Goal: Task Accomplishment & Management: Manage account settings

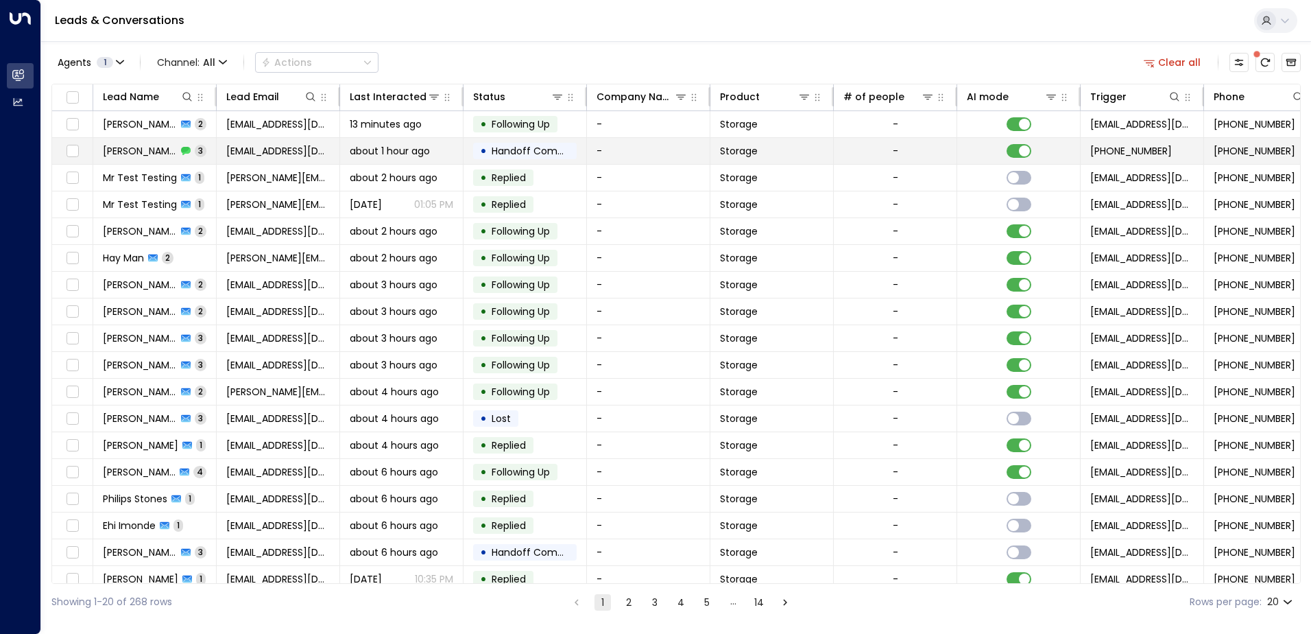
click at [118, 150] on span "[PERSON_NAME]" at bounding box center [140, 151] width 74 height 14
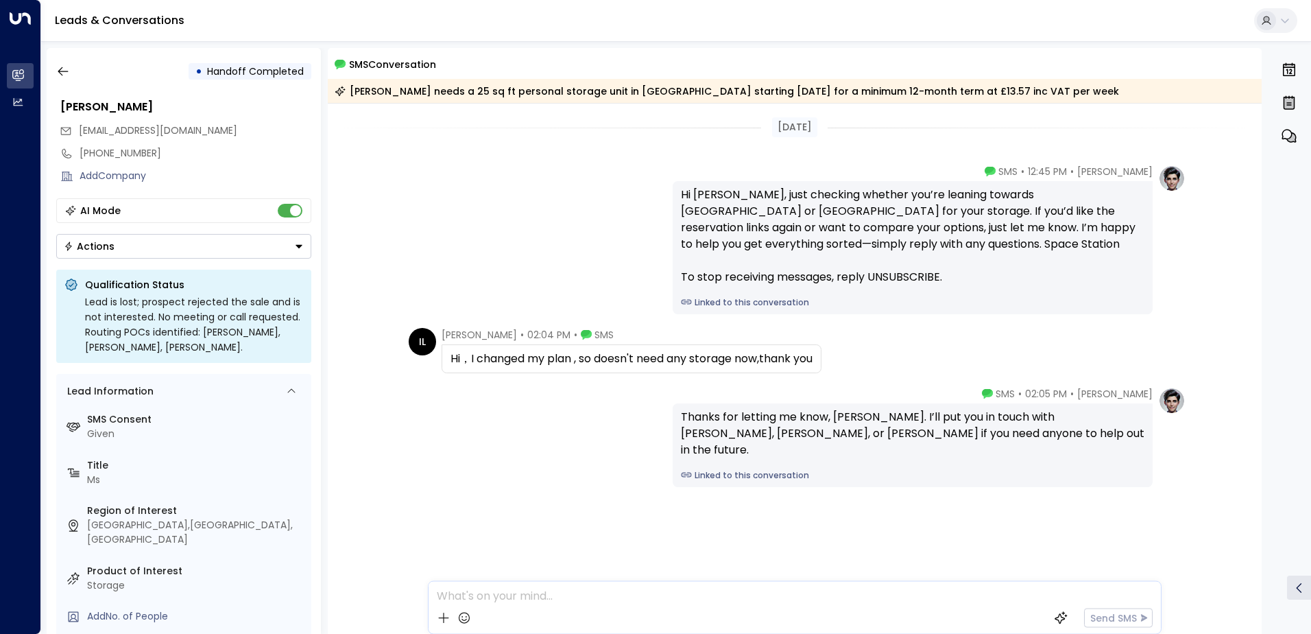
click at [576, 240] on div "[PERSON_NAME] • 12:45 PM • SMS Hi [PERSON_NAME], just checking whether you’re l…" at bounding box center [795, 240] width 782 height 150
click at [514, 236] on div "[PERSON_NAME] • 12:45 PM • SMS Hi [PERSON_NAME], just checking whether you’re l…" at bounding box center [795, 240] width 782 height 150
click at [59, 70] on icon "button" at bounding box center [63, 71] width 14 height 14
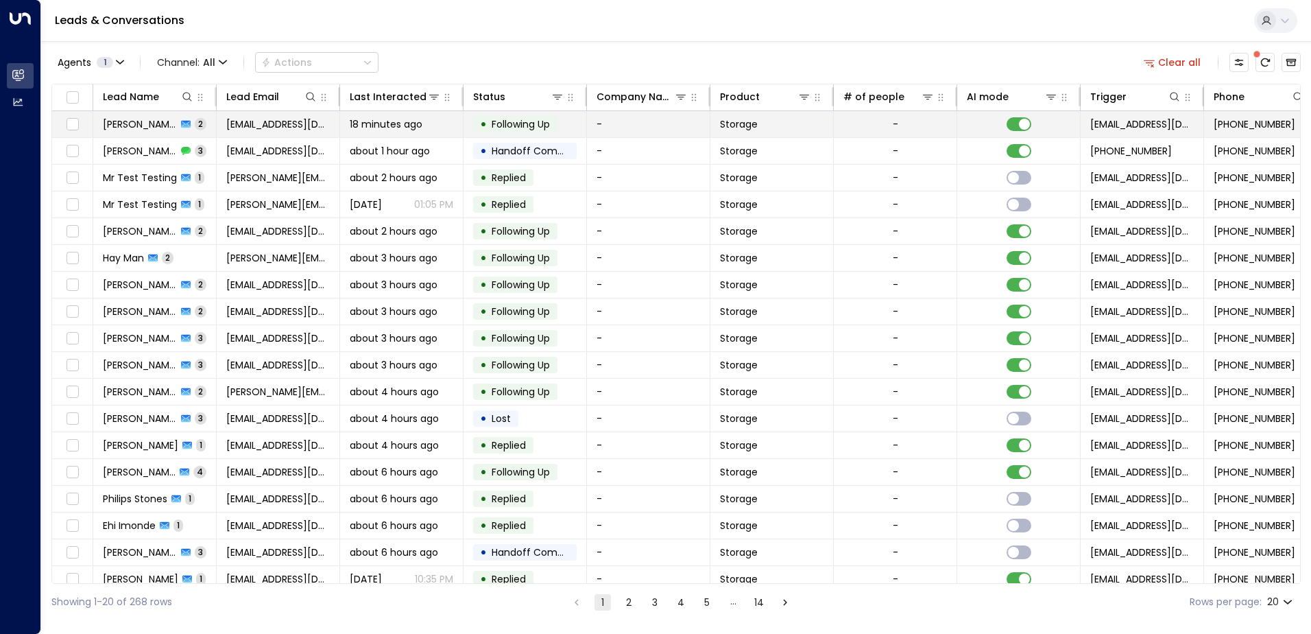
click at [130, 127] on span "[PERSON_NAME]" at bounding box center [140, 124] width 74 height 14
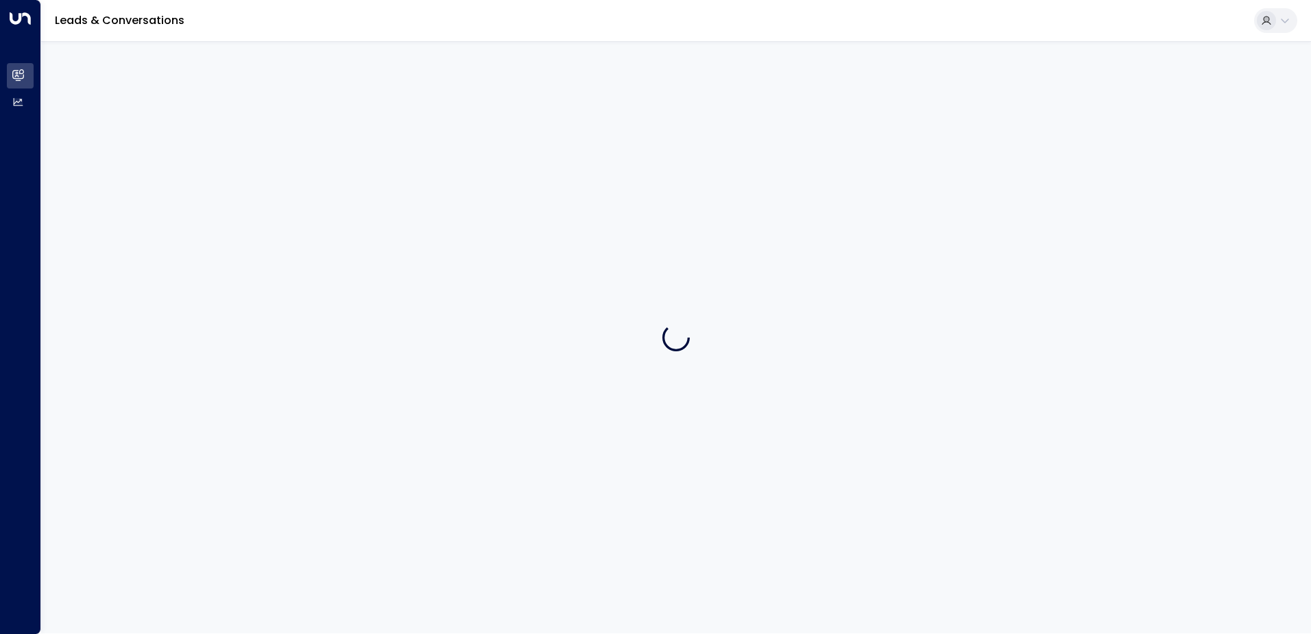
click at [130, 127] on div at bounding box center [676, 337] width 1270 height 592
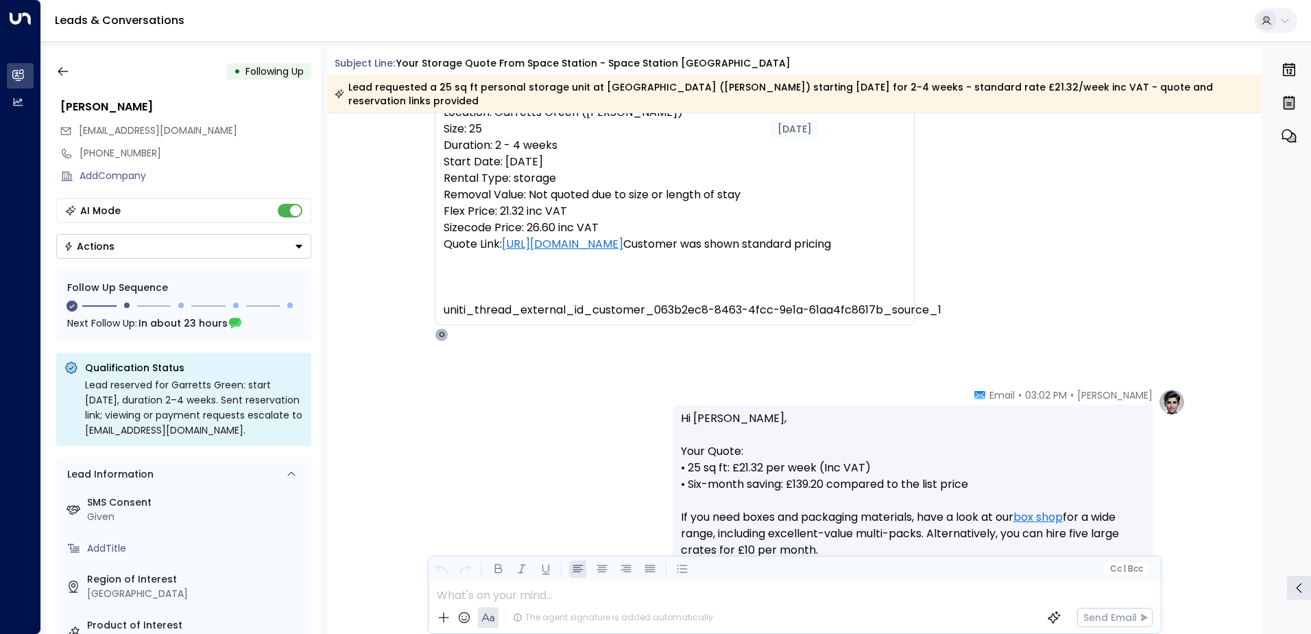
scroll to position [211, 0]
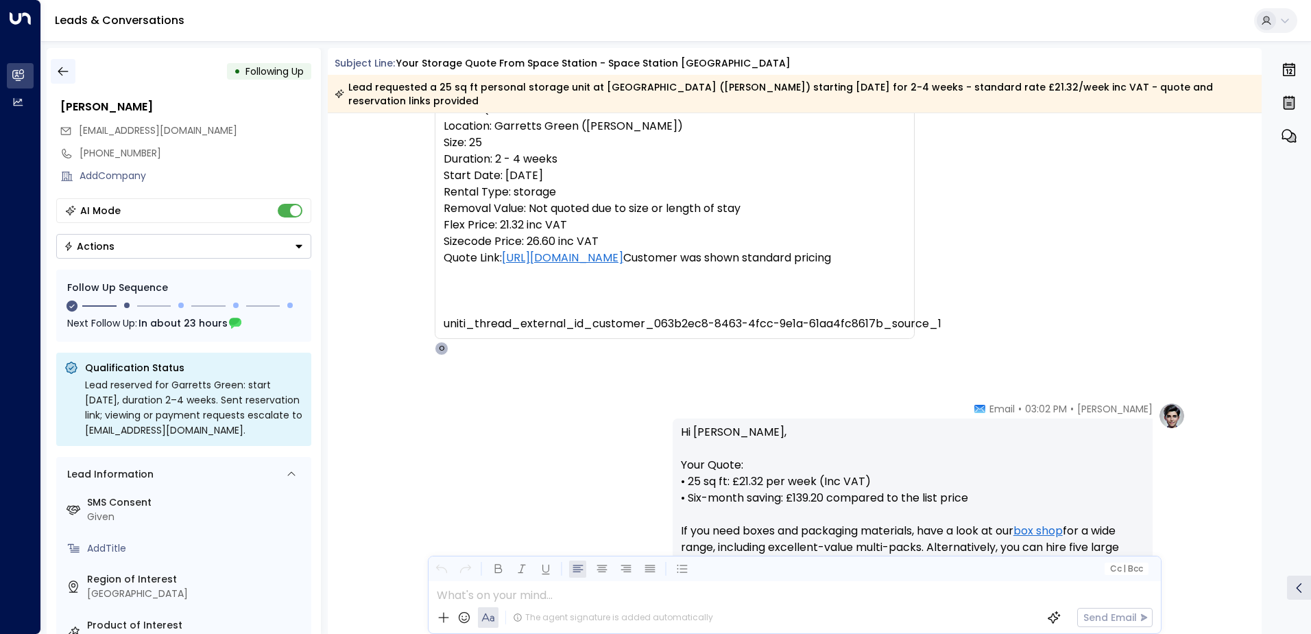
click at [70, 69] on button "button" at bounding box center [63, 71] width 25 height 25
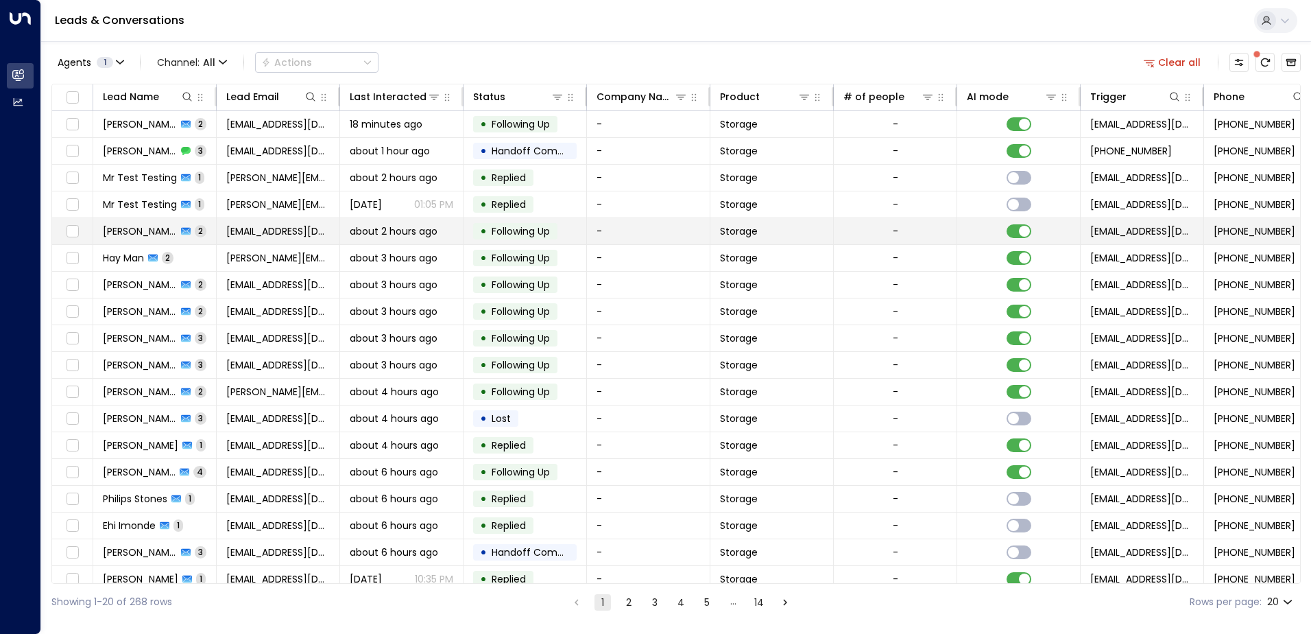
click at [139, 232] on span "[PERSON_NAME]" at bounding box center [140, 231] width 74 height 14
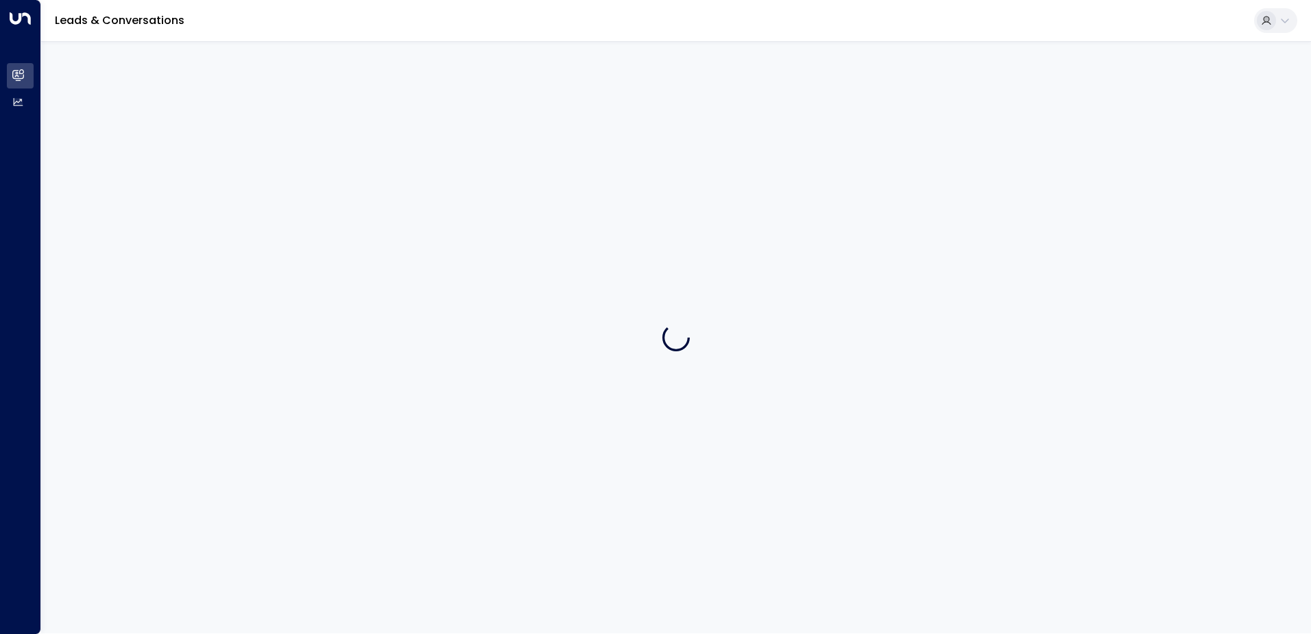
click at [139, 232] on div at bounding box center [676, 337] width 1270 height 592
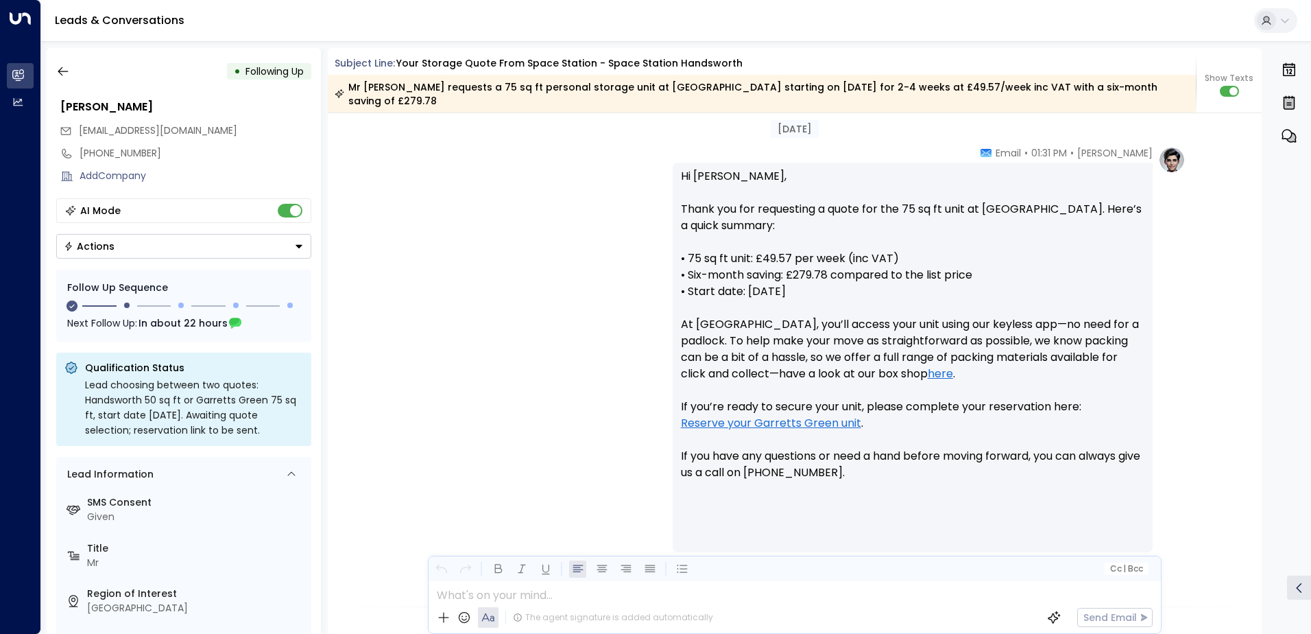
scroll to position [409, 0]
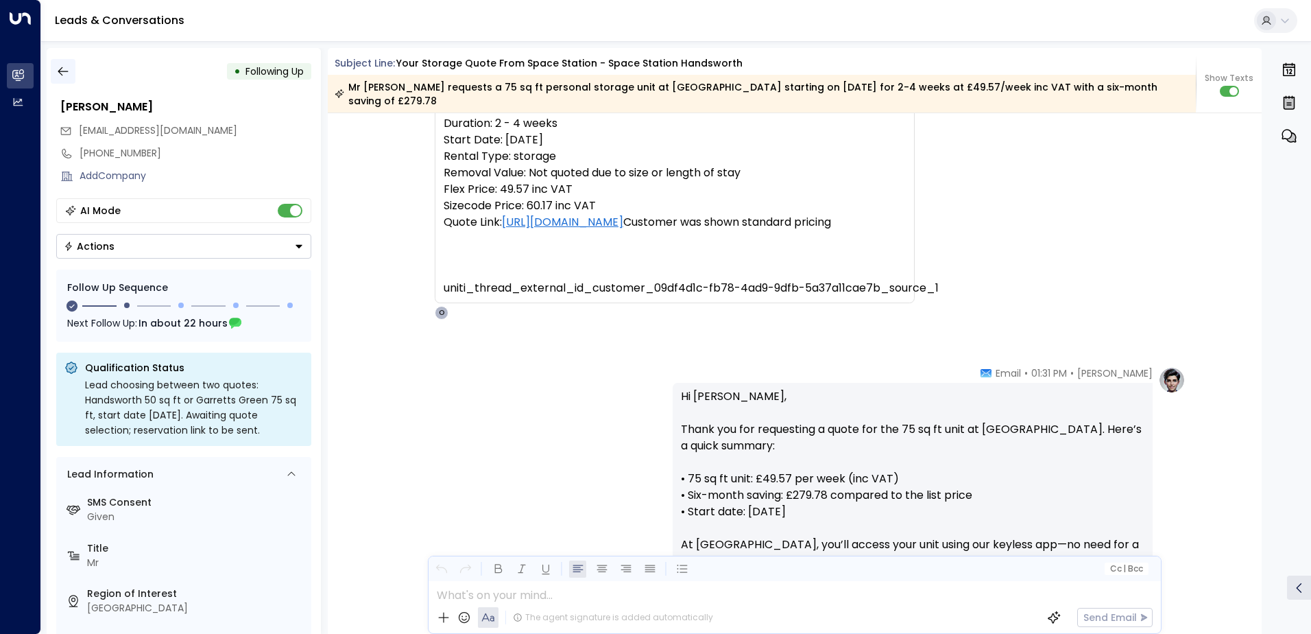
click at [62, 73] on icon "button" at bounding box center [63, 71] width 14 height 14
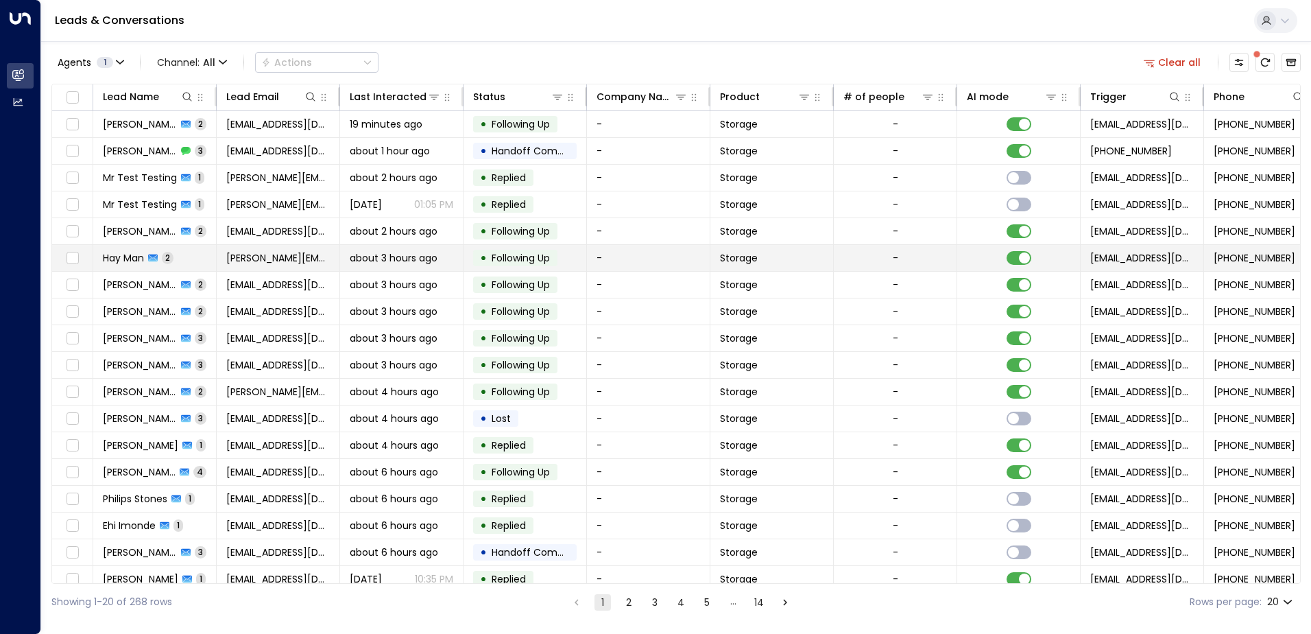
click at [132, 259] on span "Hay Man" at bounding box center [123, 258] width 41 height 14
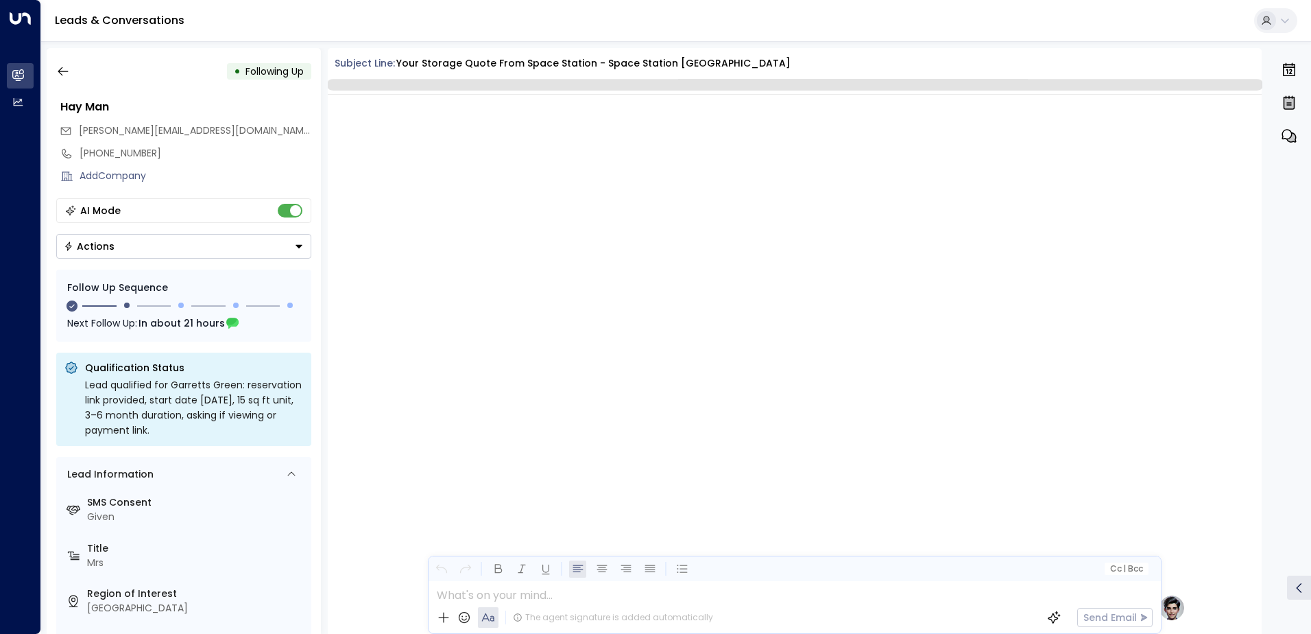
scroll to position [918, 0]
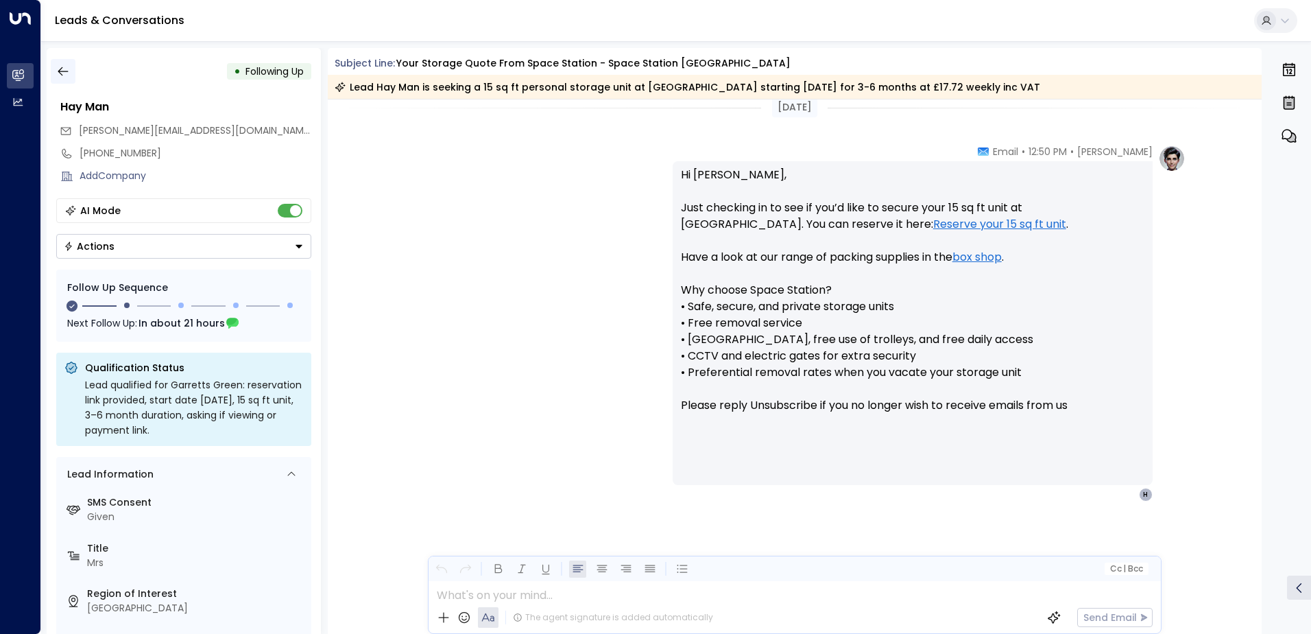
click at [63, 72] on icon "button" at bounding box center [63, 71] width 14 height 14
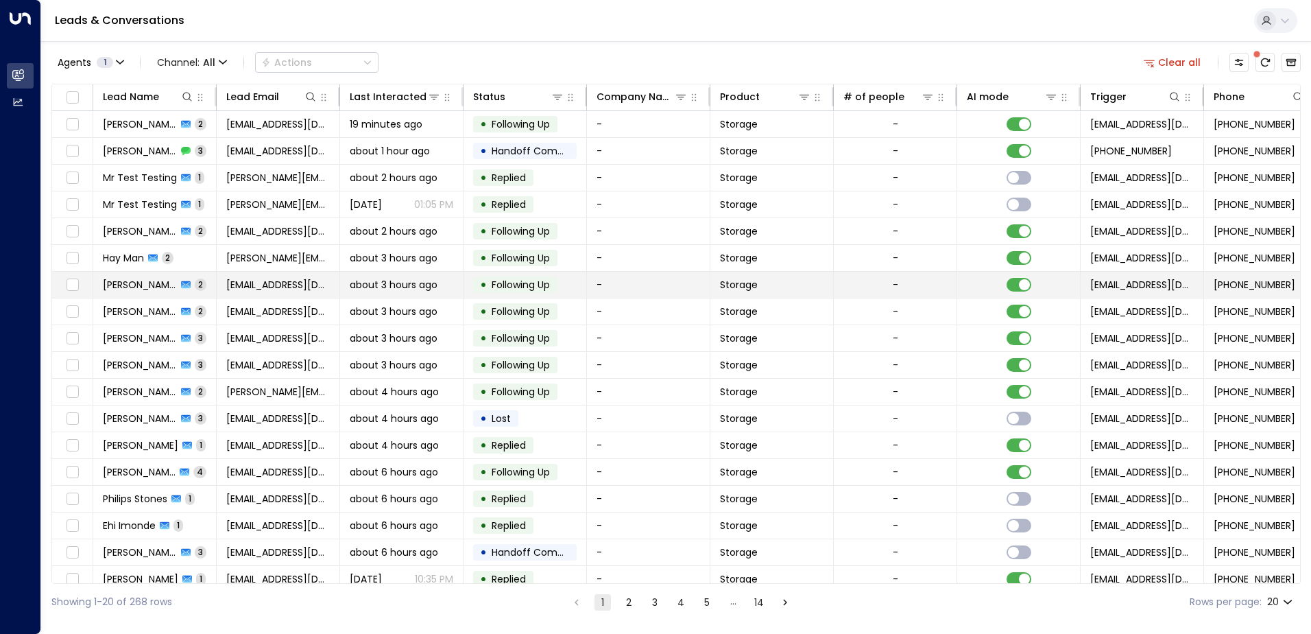
click at [136, 287] on span "[PERSON_NAME]" at bounding box center [140, 285] width 74 height 14
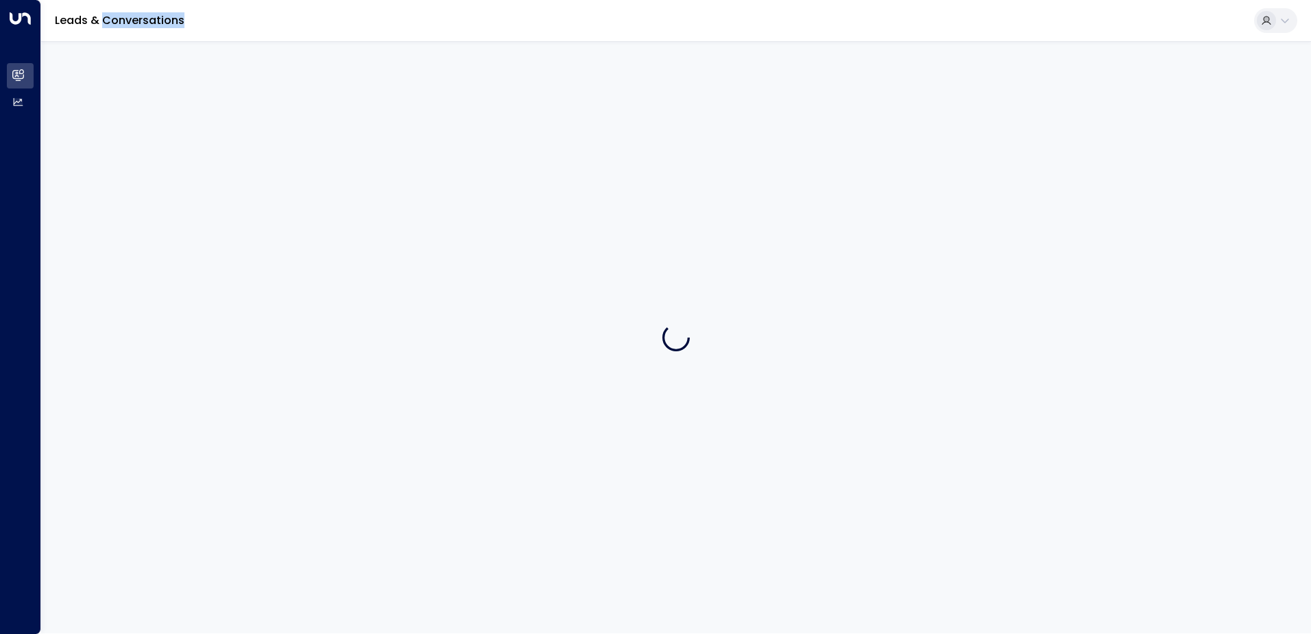
click at [136, 287] on div at bounding box center [676, 337] width 1270 height 592
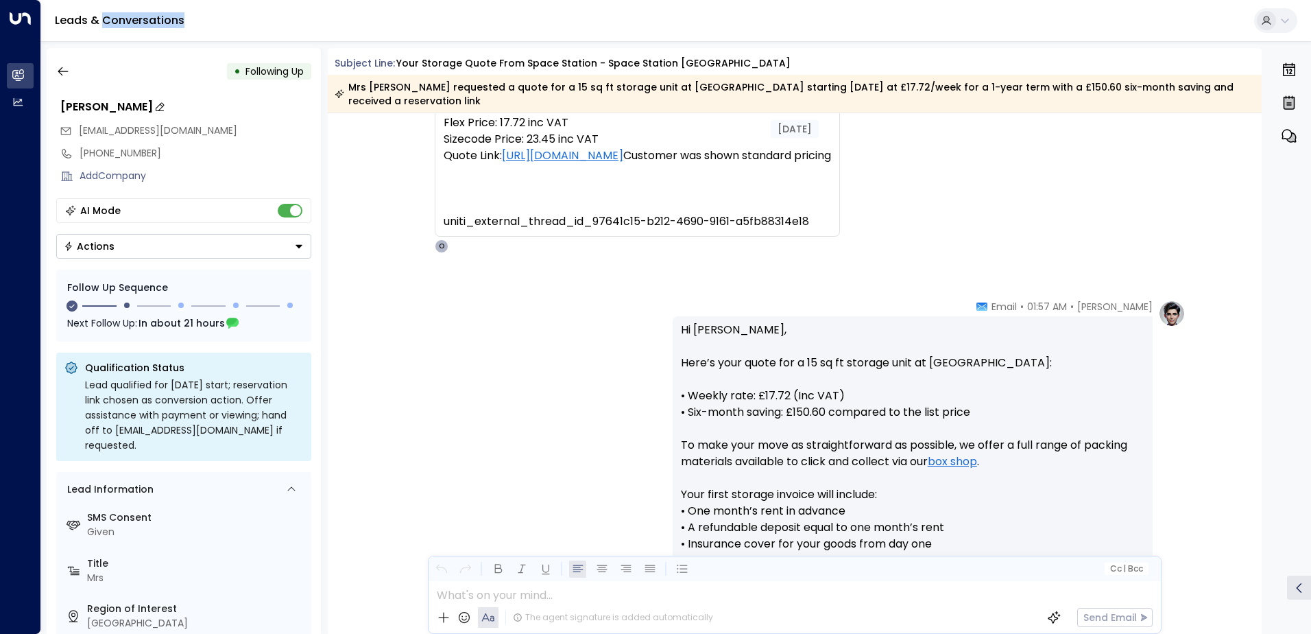
scroll to position [279, 0]
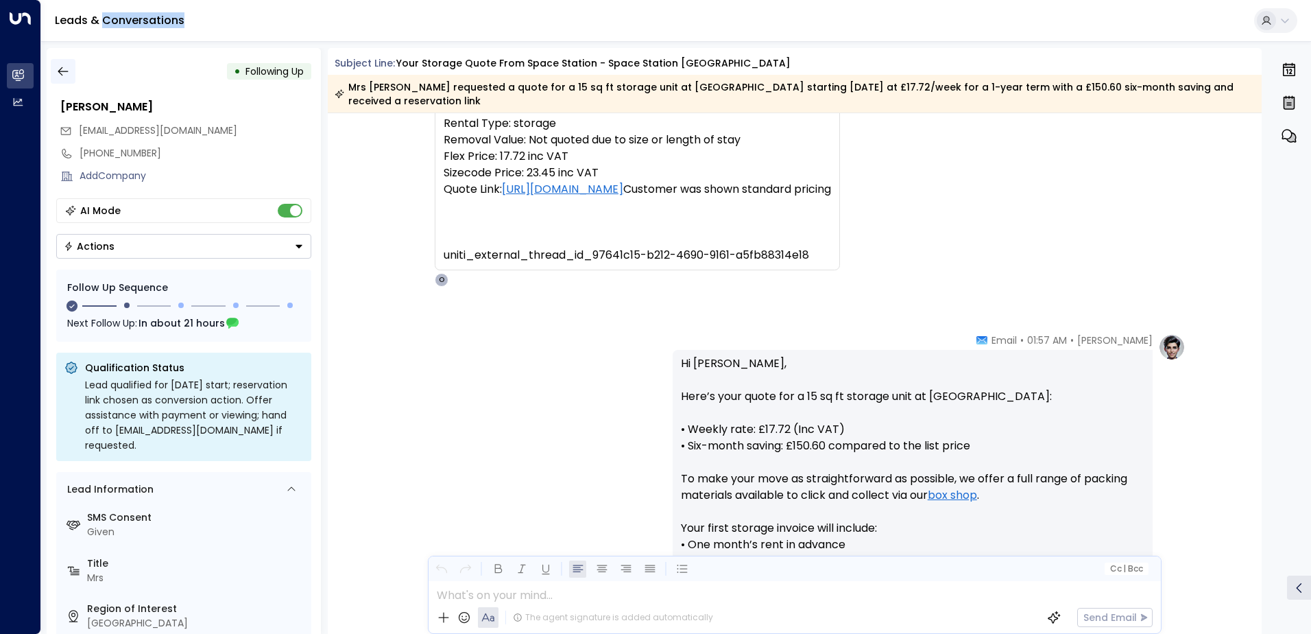
click at [67, 73] on icon "button" at bounding box center [63, 71] width 14 height 14
